Goal: Transaction & Acquisition: Purchase product/service

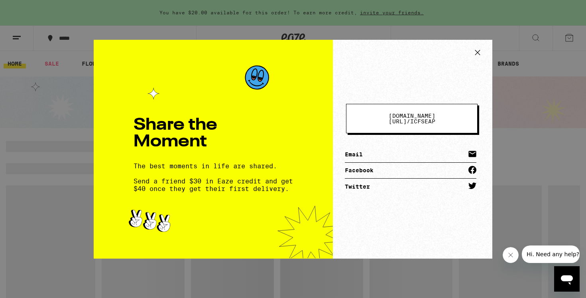
click at [465, 46] on div "[DOMAIN_NAME][URL] / icfseap Email Facebook Twitter" at bounding box center [412, 149] width 159 height 219
click at [468, 47] on div "[DOMAIN_NAME][URL] / icfseap Email Facebook Twitter" at bounding box center [412, 149] width 159 height 219
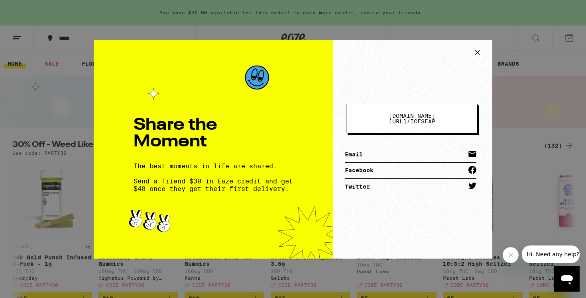
click at [471, 49] on icon at bounding box center [477, 53] width 12 height 12
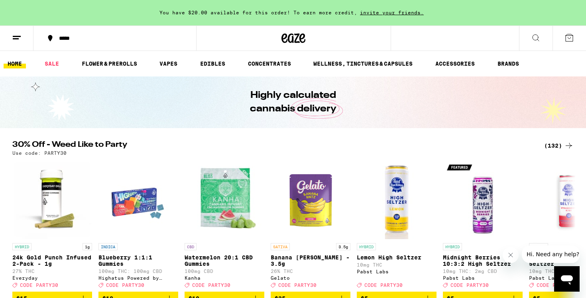
click at [286, 40] on icon at bounding box center [284, 38] width 6 height 10
click at [287, 36] on icon at bounding box center [293, 38] width 24 height 14
